Goal: Information Seeking & Learning: Learn about a topic

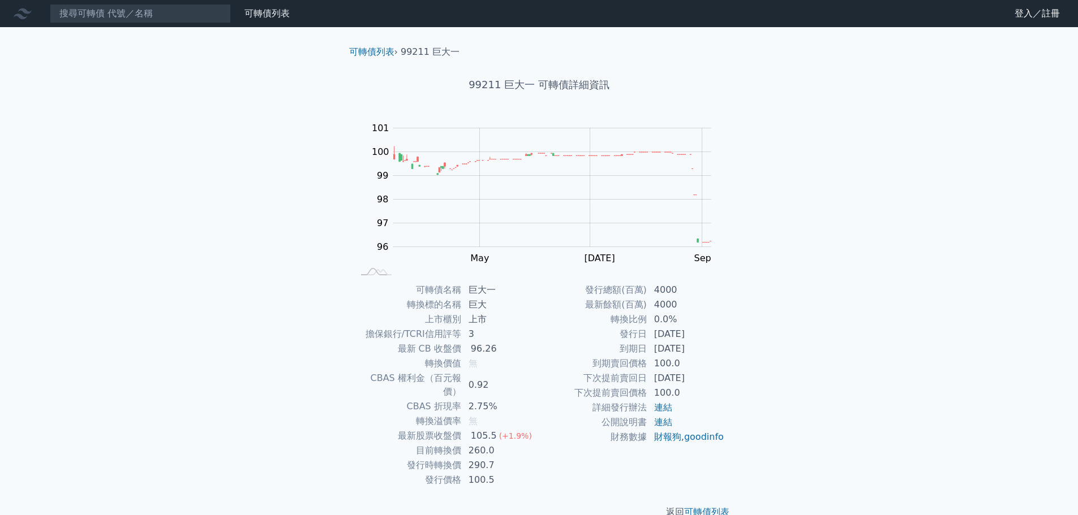
click at [569, 346] on td "到期日" at bounding box center [593, 349] width 108 height 15
drag, startPoint x: 814, startPoint y: 342, endPoint x: 617, endPoint y: 363, distance: 198.6
click at [770, 346] on div "可轉債列表 財務數據 可轉債列表 財務數據 登入／註冊 登入／註冊 可轉債列表 › 99211 巨大一 99211 巨大一 可轉債詳細資訊 Zoom Out …" at bounding box center [539, 268] width 1078 height 537
drag, startPoint x: 445, startPoint y: 328, endPoint x: 695, endPoint y: 344, distance: 251.1
click at [695, 344] on div "可轉債名稱 巨大一 轉換標的名稱 巨大 上市櫃別 上市 擔保銀行/TCRI信用評等 3 最新 CB 收盤價 96.26 轉換價值 無 CBAS 權利金（百元報…" at bounding box center [539, 385] width 398 height 205
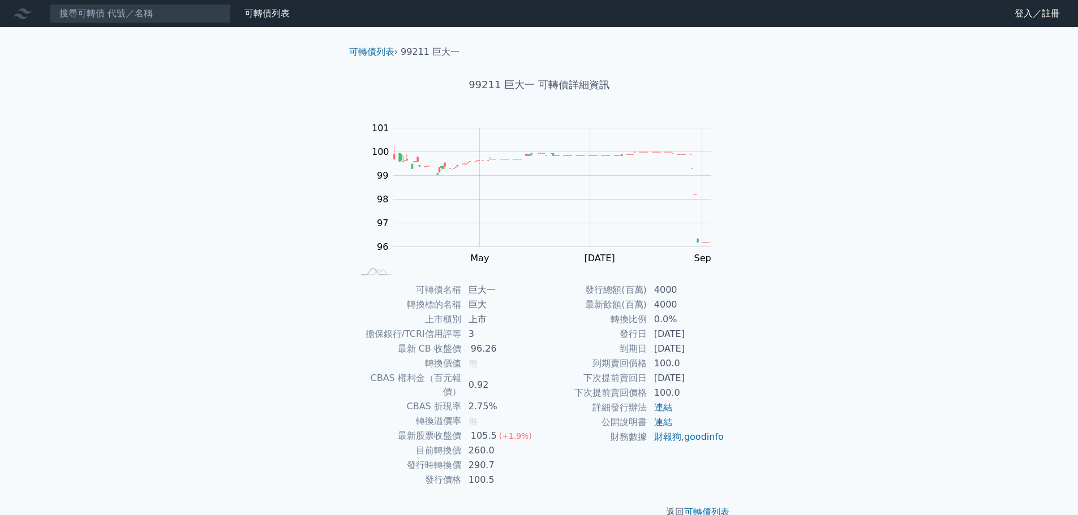
click at [770, 344] on div "可轉債列表 財務數據 可轉債列表 財務數據 登入／註冊 登入／註冊 可轉債列表 › 99211 巨大一 99211 巨大一 可轉債詳細資訊 Zoom Out …" at bounding box center [539, 268] width 1078 height 537
click at [769, 338] on div "可轉債列表 財務數據 可轉債列表 財務數據 登入／註冊 登入／註冊 可轉債列表 › 99211 巨大一 99211 巨大一 可轉債詳細資訊 Zoom Out …" at bounding box center [539, 268] width 1078 height 537
click at [771, 335] on div "可轉債列表 財務數據 可轉債列表 財務數據 登入／註冊 登入／註冊 可轉債列表 › 99211 巨大一 99211 巨大一 可轉債詳細資訊 Zoom Out …" at bounding box center [539, 268] width 1078 height 537
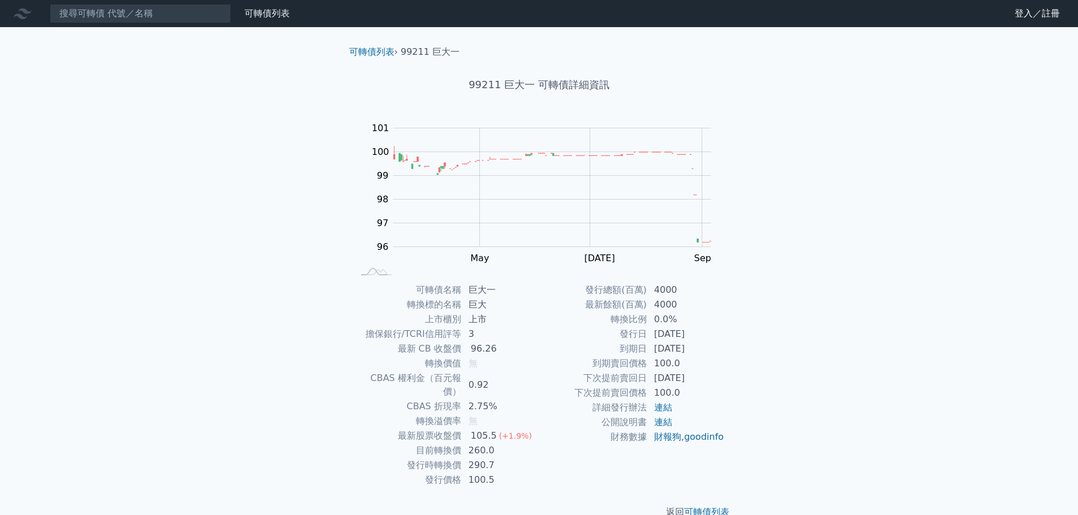
click at [771, 335] on div "可轉債列表 財務數據 可轉債列表 財務數據 登入／註冊 登入／註冊 可轉債列表 › 99211 巨大一 99211 巨大一 可轉債詳細資訊 Zoom Out …" at bounding box center [539, 268] width 1078 height 537
click at [780, 328] on div "可轉債列表 財務數據 可轉債列表 財務數據 登入／註冊 登入／註冊 可轉債列表 › 99211 巨大一 99211 巨大一 可轉債詳細資訊 Zoom Out …" at bounding box center [539, 268] width 1078 height 537
